Goal: Information Seeking & Learning: Learn about a topic

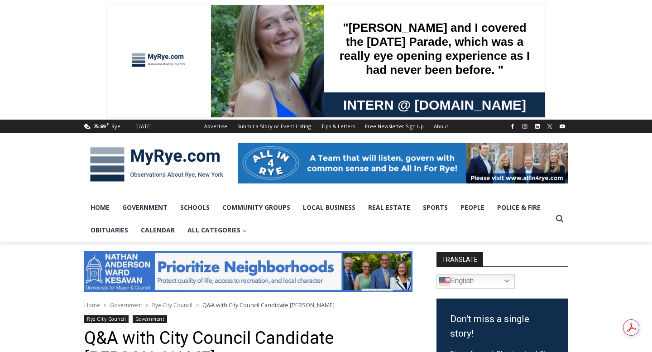
click at [203, 149] on img at bounding box center [156, 164] width 145 height 47
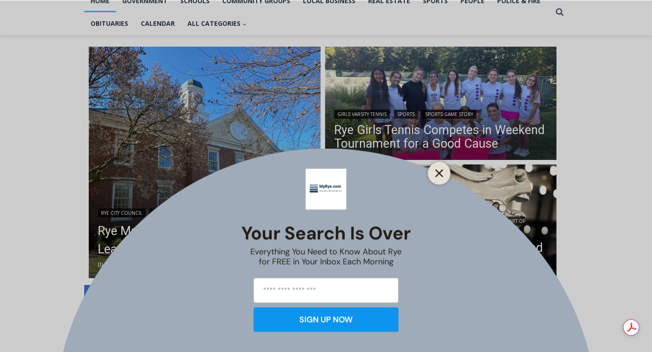
click at [438, 173] on line "Close" at bounding box center [439, 173] width 6 height 6
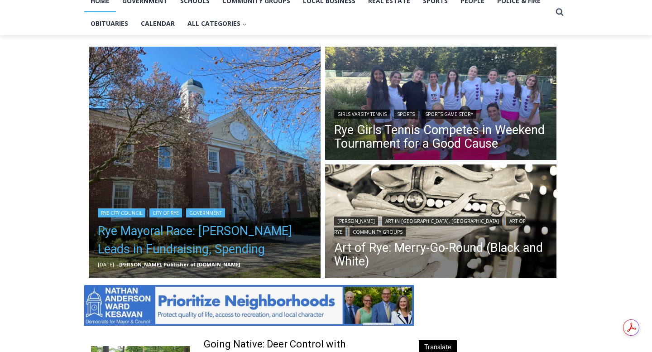
click at [226, 231] on link "Rye Mayoral Race: Henderson Leads in Fundraising, Spending" at bounding box center [205, 240] width 214 height 36
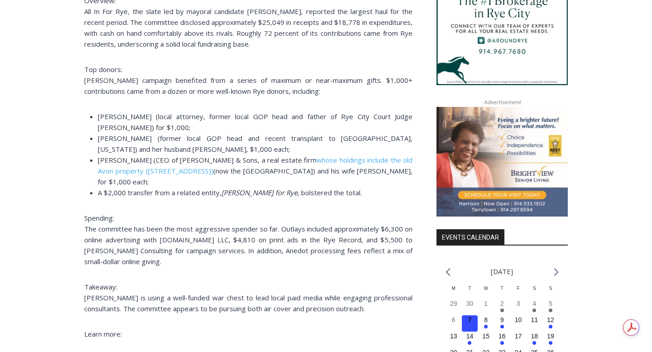
scroll to position [894, 0]
